Goal: Information Seeking & Learning: Learn about a topic

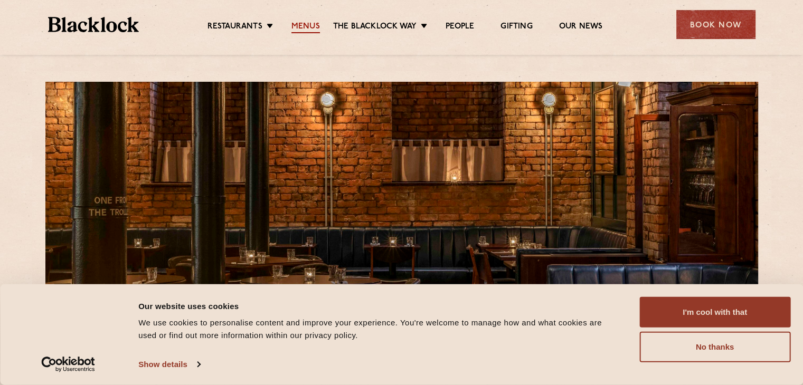
click at [306, 22] on link "Menus" at bounding box center [305, 28] width 28 height 12
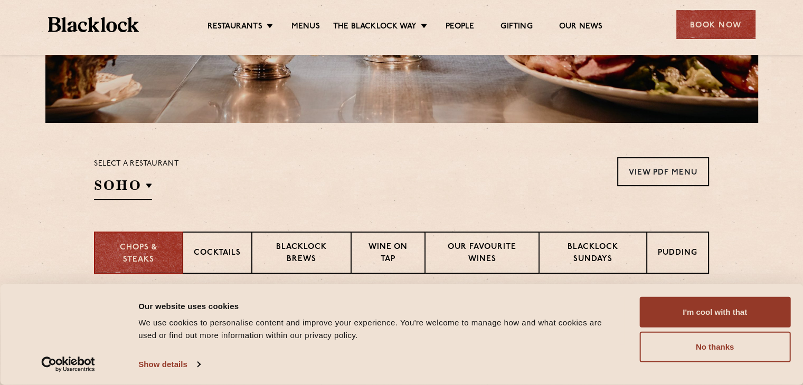
scroll to position [383, 0]
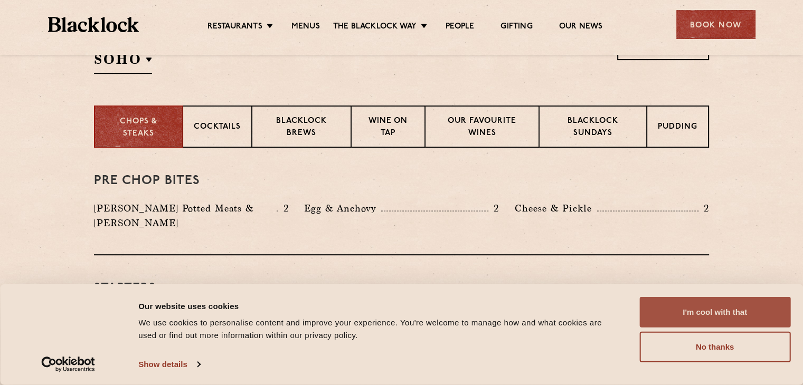
click at [716, 310] on button "I'm cool with that" at bounding box center [714, 312] width 151 height 31
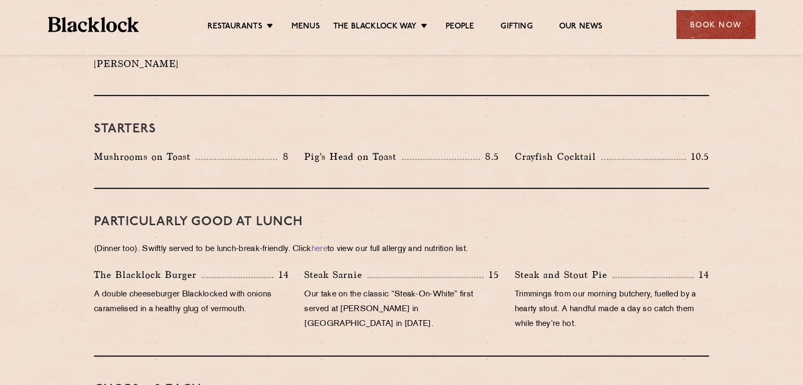
scroll to position [544, 0]
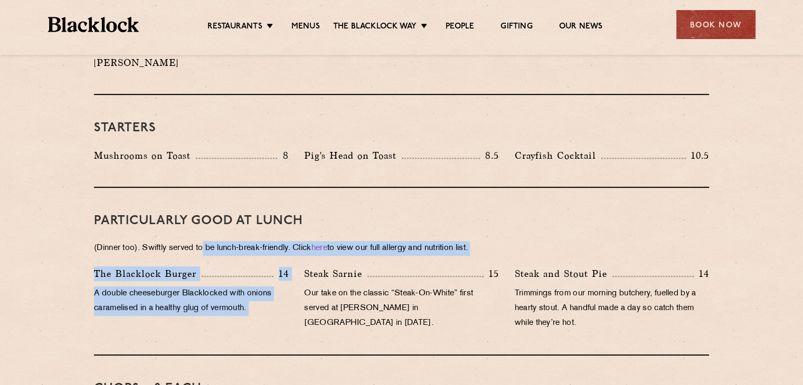
drag, startPoint x: 205, startPoint y: 237, endPoint x: 298, endPoint y: 235, distance: 92.9
click at [298, 241] on p "(Dinner too). Swiftly served to be lunch-break-friendly. Click here to view our…" at bounding box center [401, 248] width 615 height 15
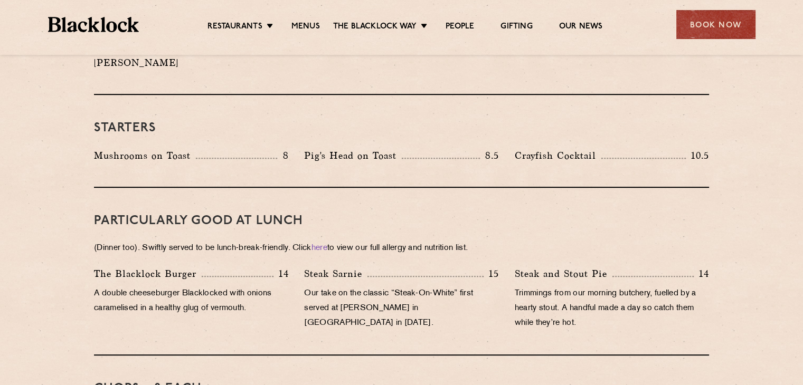
click at [359, 241] on p "(Dinner too). Swiftly served to be lunch-break-friendly. Click here to view our…" at bounding box center [401, 248] width 615 height 15
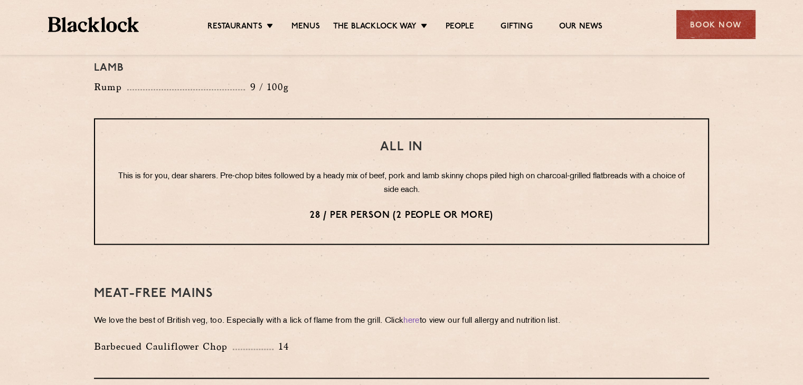
scroll to position [1288, 0]
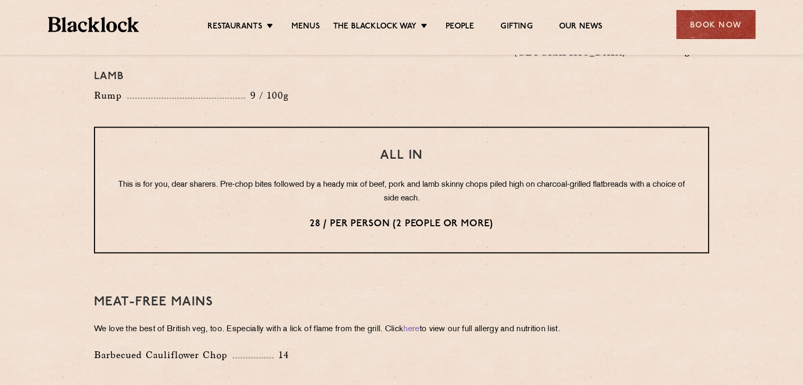
drag, startPoint x: 500, startPoint y: 193, endPoint x: 500, endPoint y: 186, distance: 6.9
click at [500, 217] on p "28 / per person (2 people or more)" at bounding box center [401, 224] width 570 height 14
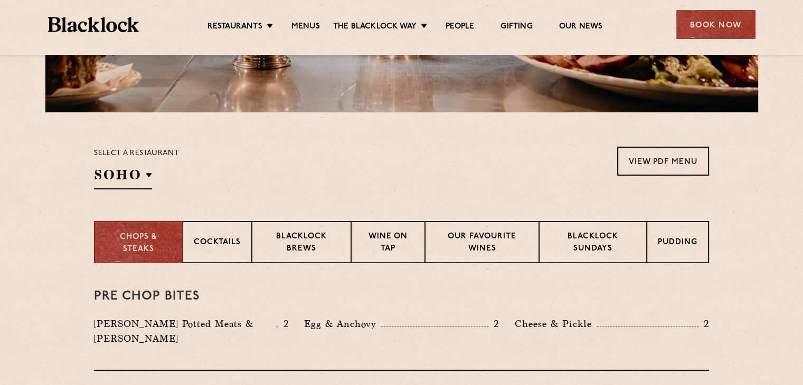
scroll to position [356, 0]
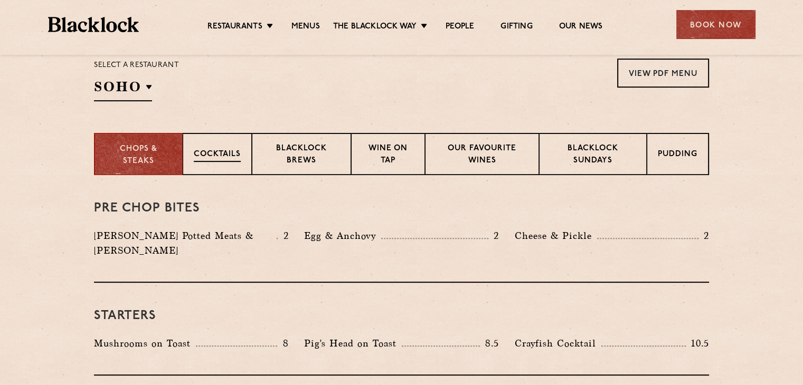
click at [234, 153] on p "Cocktails" at bounding box center [217, 155] width 47 height 13
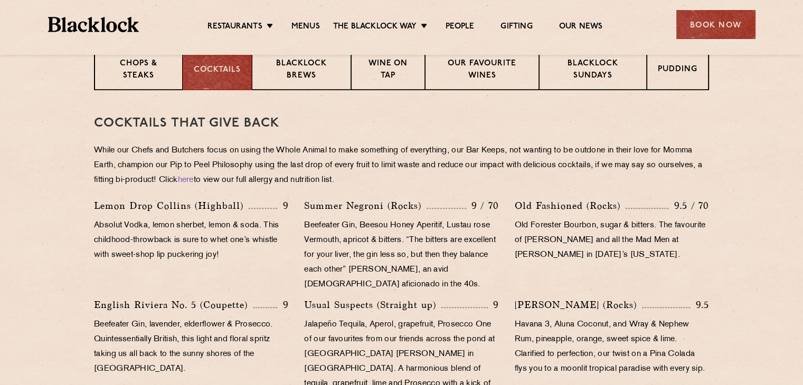
scroll to position [441, 0]
click at [401, 71] on p "Wine on Tap" at bounding box center [388, 70] width 52 height 25
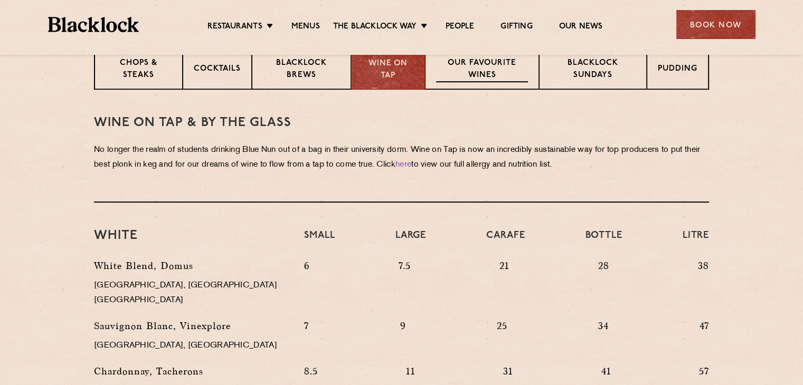
click at [471, 64] on p "Our favourite wines" at bounding box center [481, 70] width 91 height 25
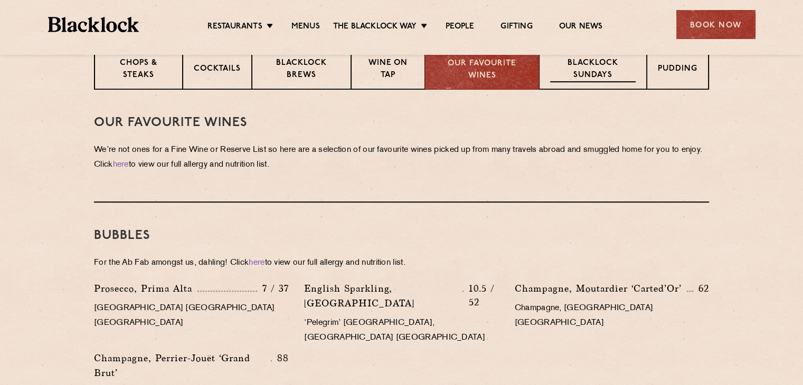
click at [586, 59] on p "Blacklock Sundays" at bounding box center [592, 70] width 85 height 25
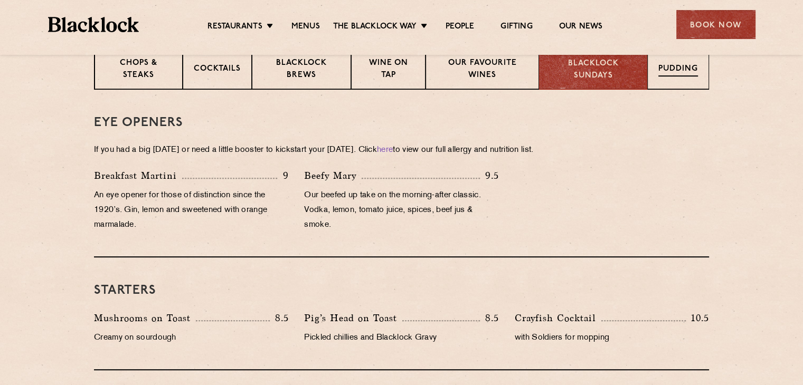
click at [665, 66] on p "Pudding" at bounding box center [678, 69] width 40 height 13
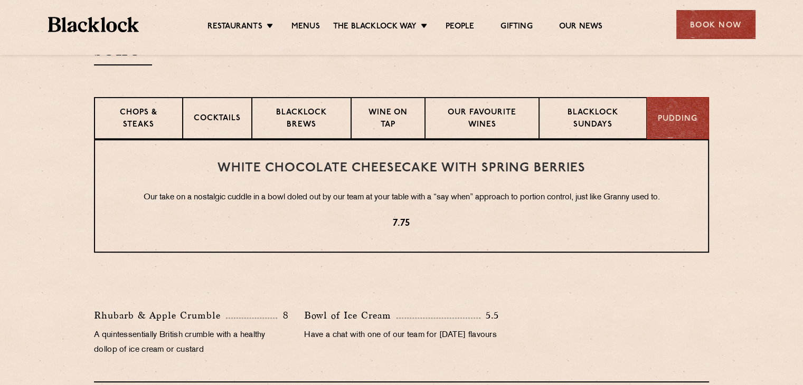
scroll to position [379, 0]
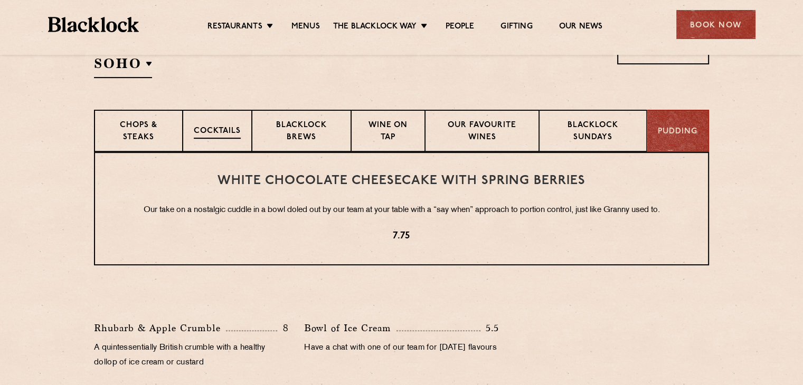
click at [218, 142] on div "Cocktails" at bounding box center [217, 131] width 69 height 42
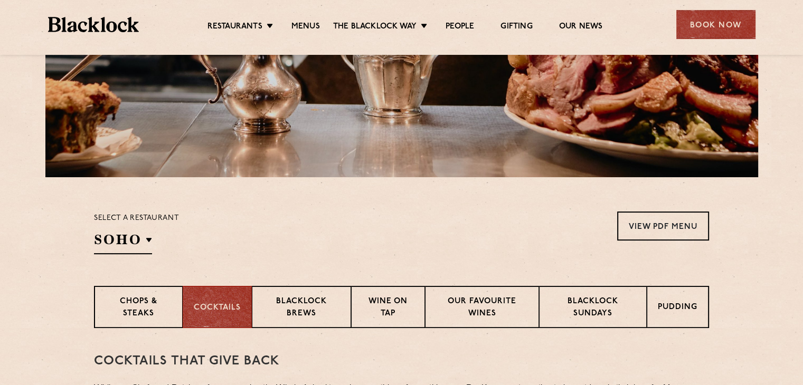
scroll to position [205, 0]
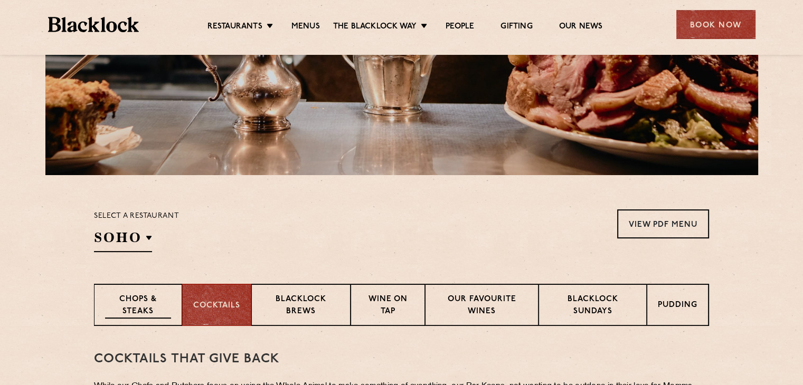
click at [147, 308] on p "Chops & Steaks" at bounding box center [138, 306] width 66 height 25
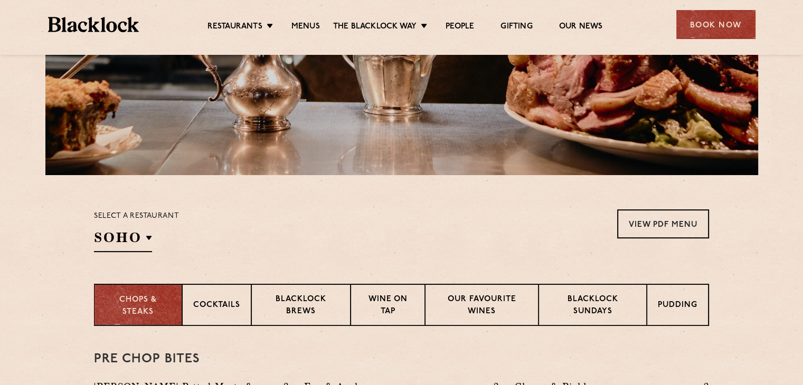
scroll to position [273, 0]
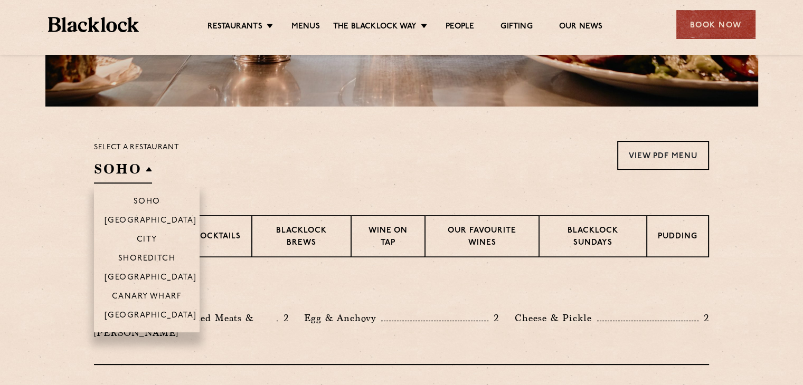
click at [145, 164] on h2 "SOHO" at bounding box center [123, 172] width 58 height 24
click at [152, 313] on p "[GEOGRAPHIC_DATA]" at bounding box center [150, 316] width 92 height 11
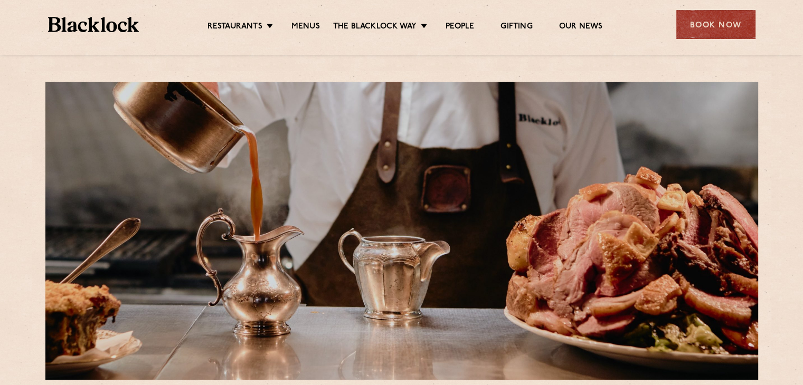
scroll to position [12, 0]
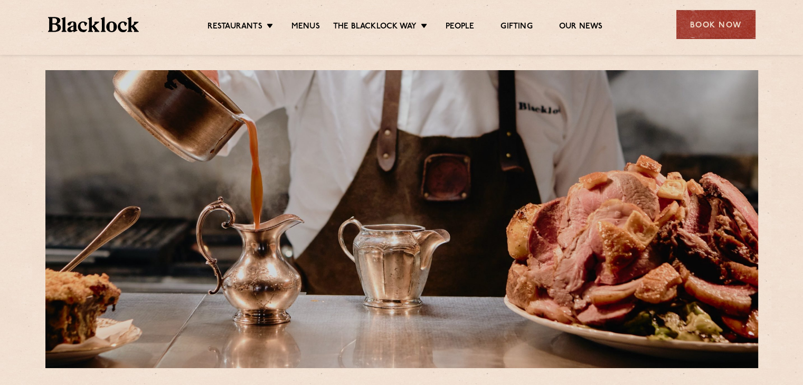
click at [106, 17] on img at bounding box center [93, 24] width 91 height 15
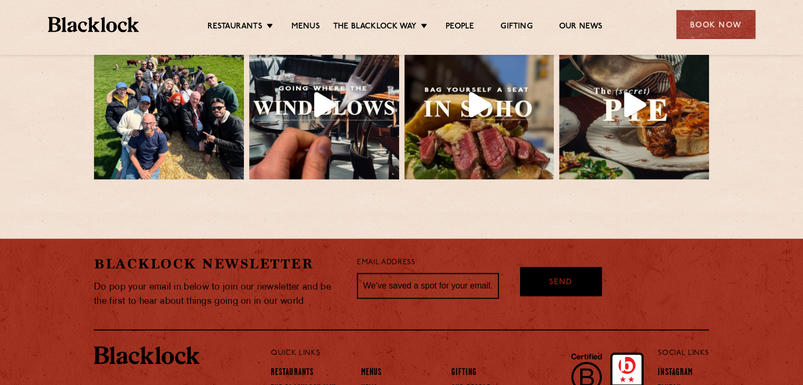
scroll to position [2352, 0]
